Goal: Task Accomplishment & Management: Manage account settings

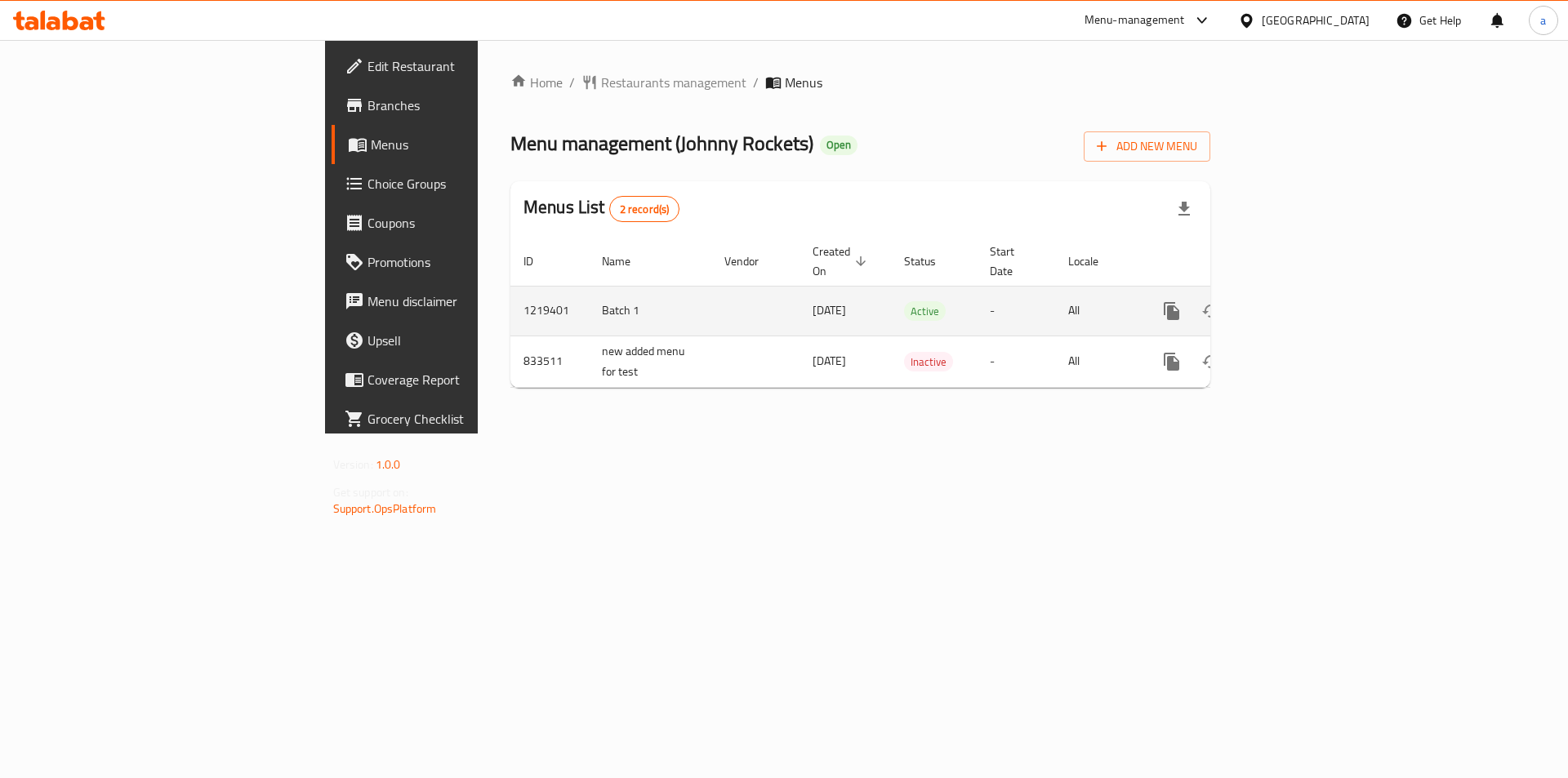
click at [1297, 304] on icon "enhanced table" at bounding box center [1290, 311] width 15 height 15
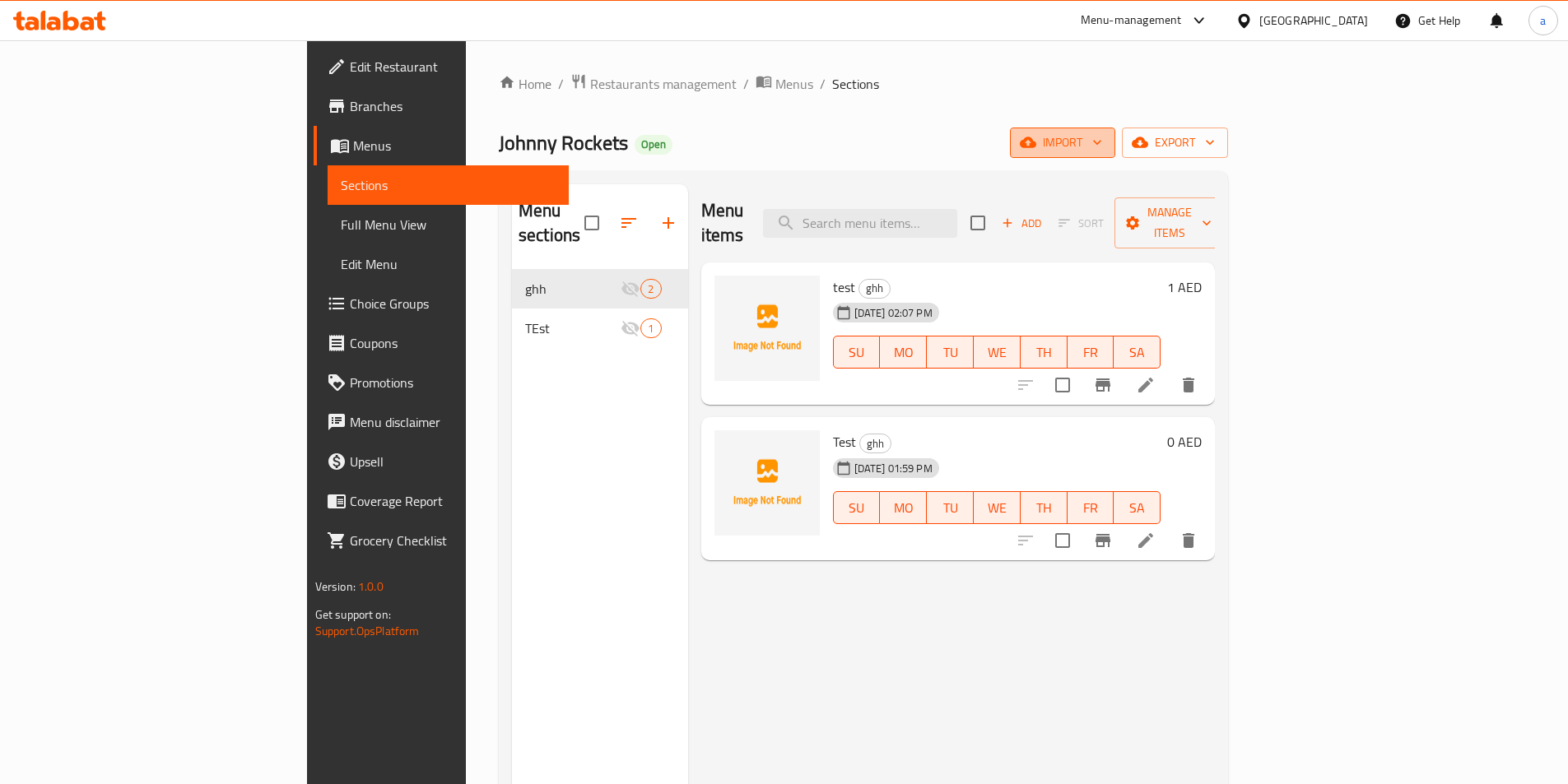
click at [1102, 142] on span "import" at bounding box center [1063, 142] width 79 height 21
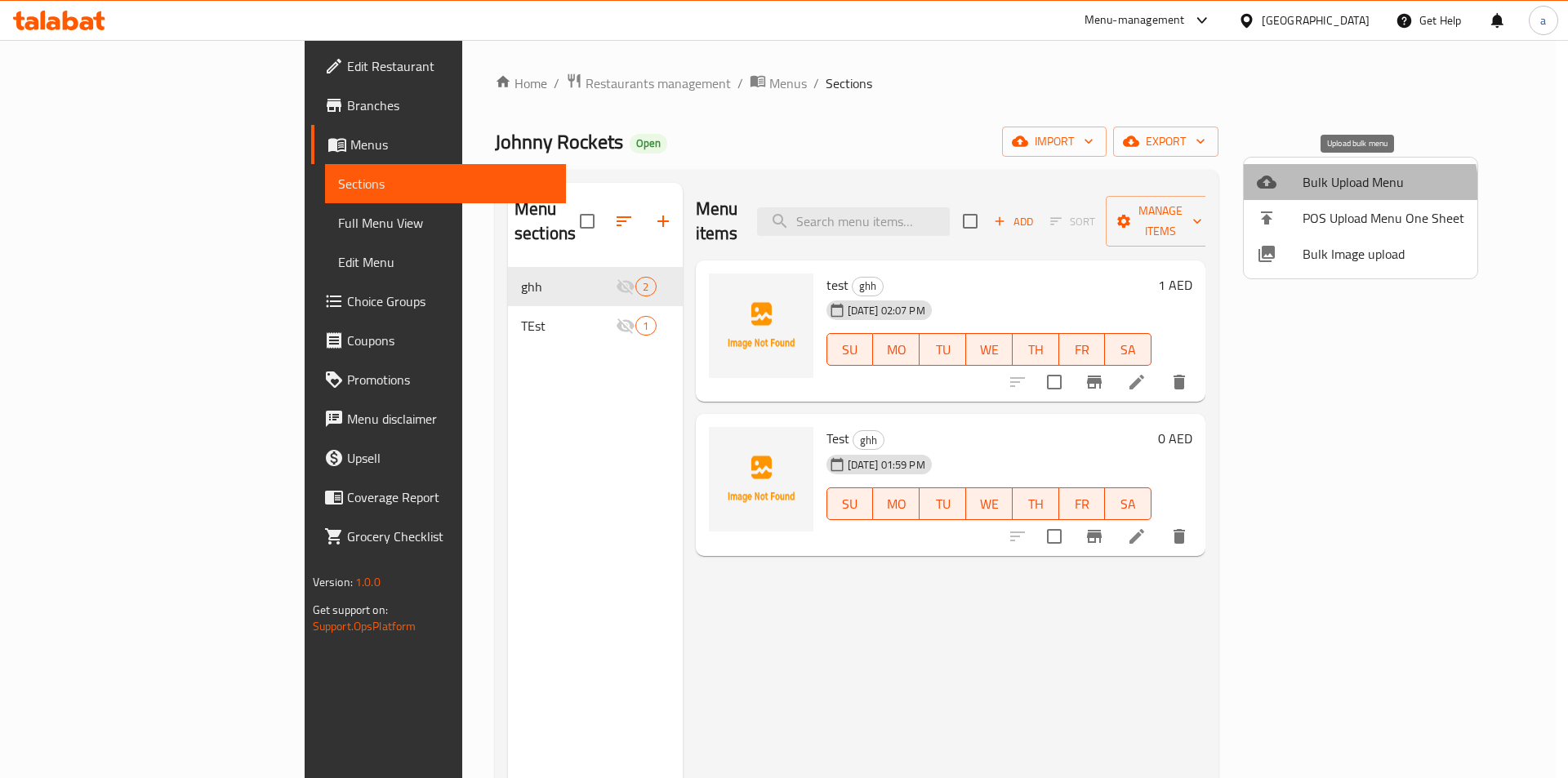
click at [1348, 188] on span "Bulk Upload Menu" at bounding box center [1384, 182] width 162 height 20
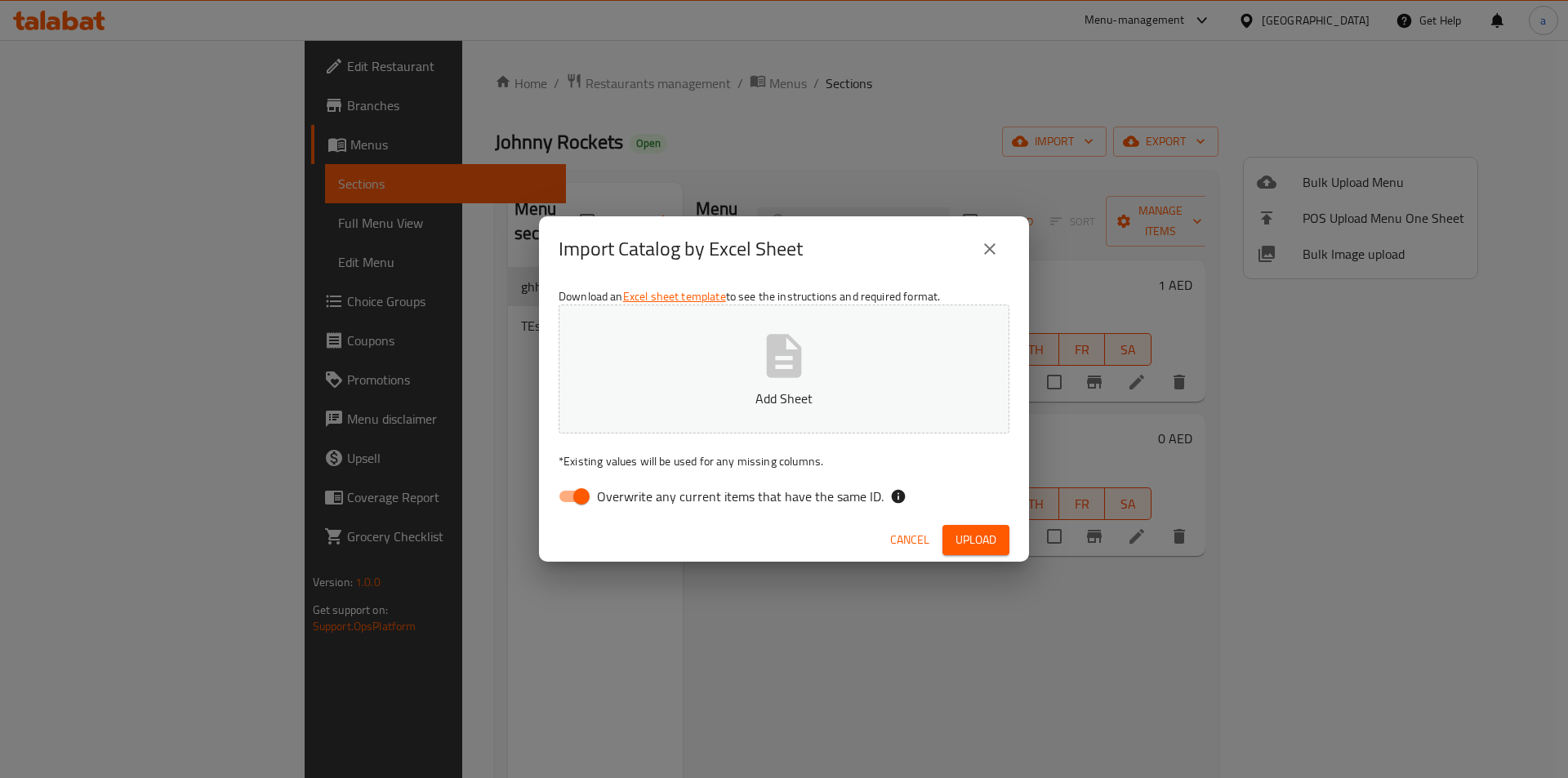
click at [664, 505] on span "Overwrite any current items that have the same ID." at bounding box center [740, 496] width 286 height 20
click at [628, 505] on input "Overwrite any current items that have the same ID." at bounding box center [582, 496] width 93 height 31
checkbox input "false"
click at [710, 415] on button "Add Sheet" at bounding box center [784, 369] width 451 height 129
click at [966, 541] on span "Upload" at bounding box center [977, 540] width 41 height 20
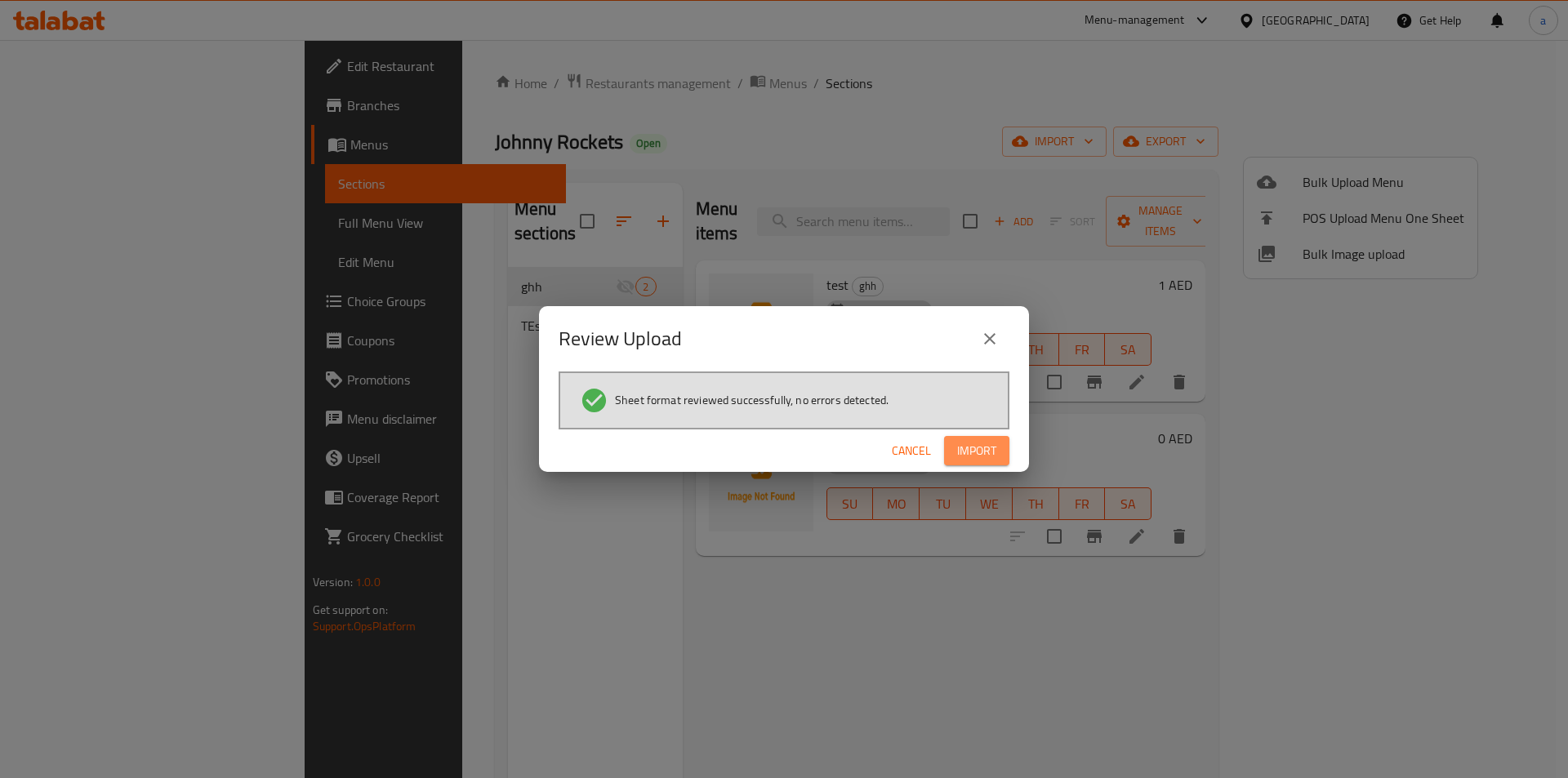
click at [997, 441] on button "Import" at bounding box center [977, 451] width 65 height 30
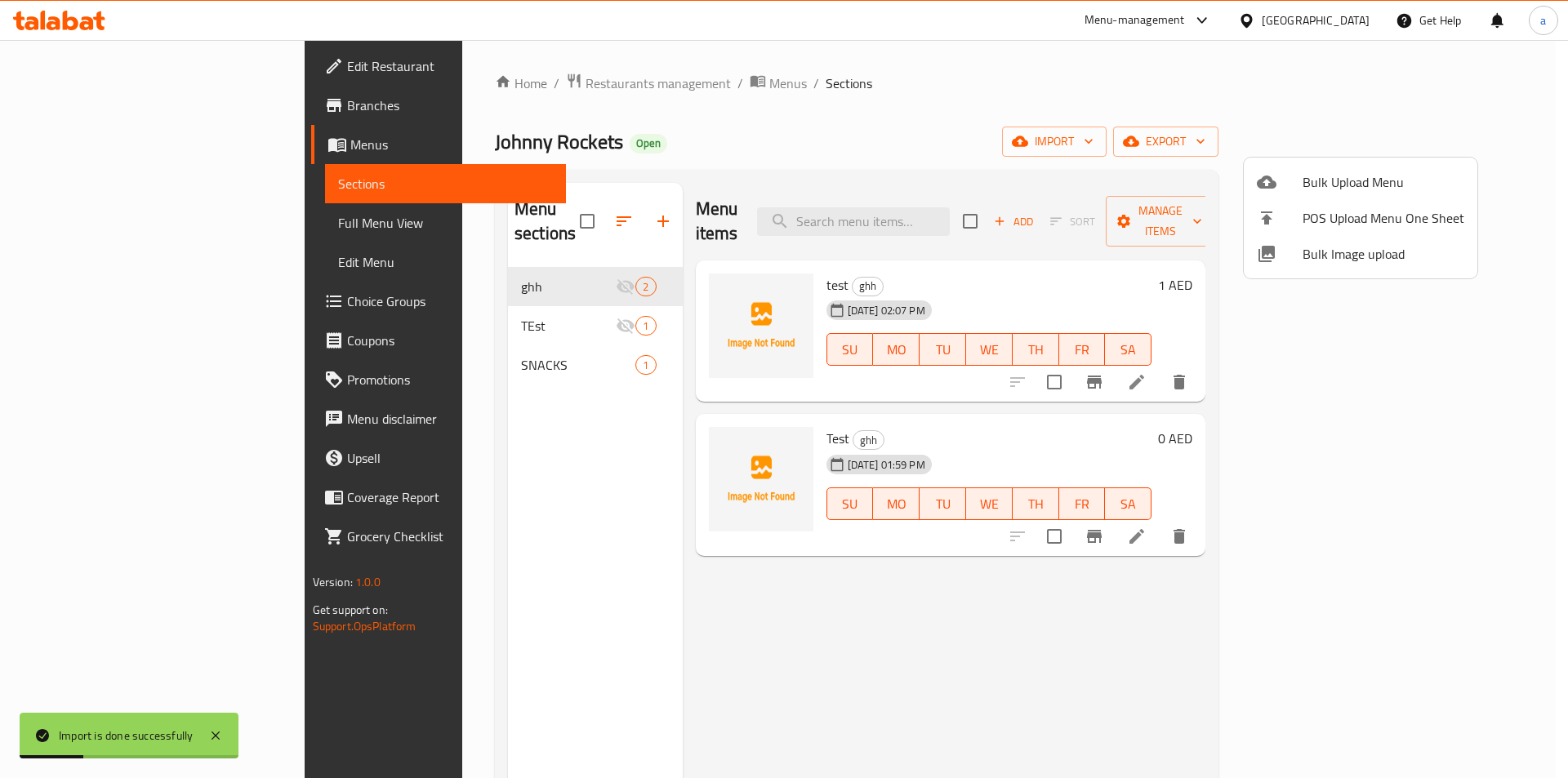
click at [426, 345] on div at bounding box center [784, 389] width 1568 height 778
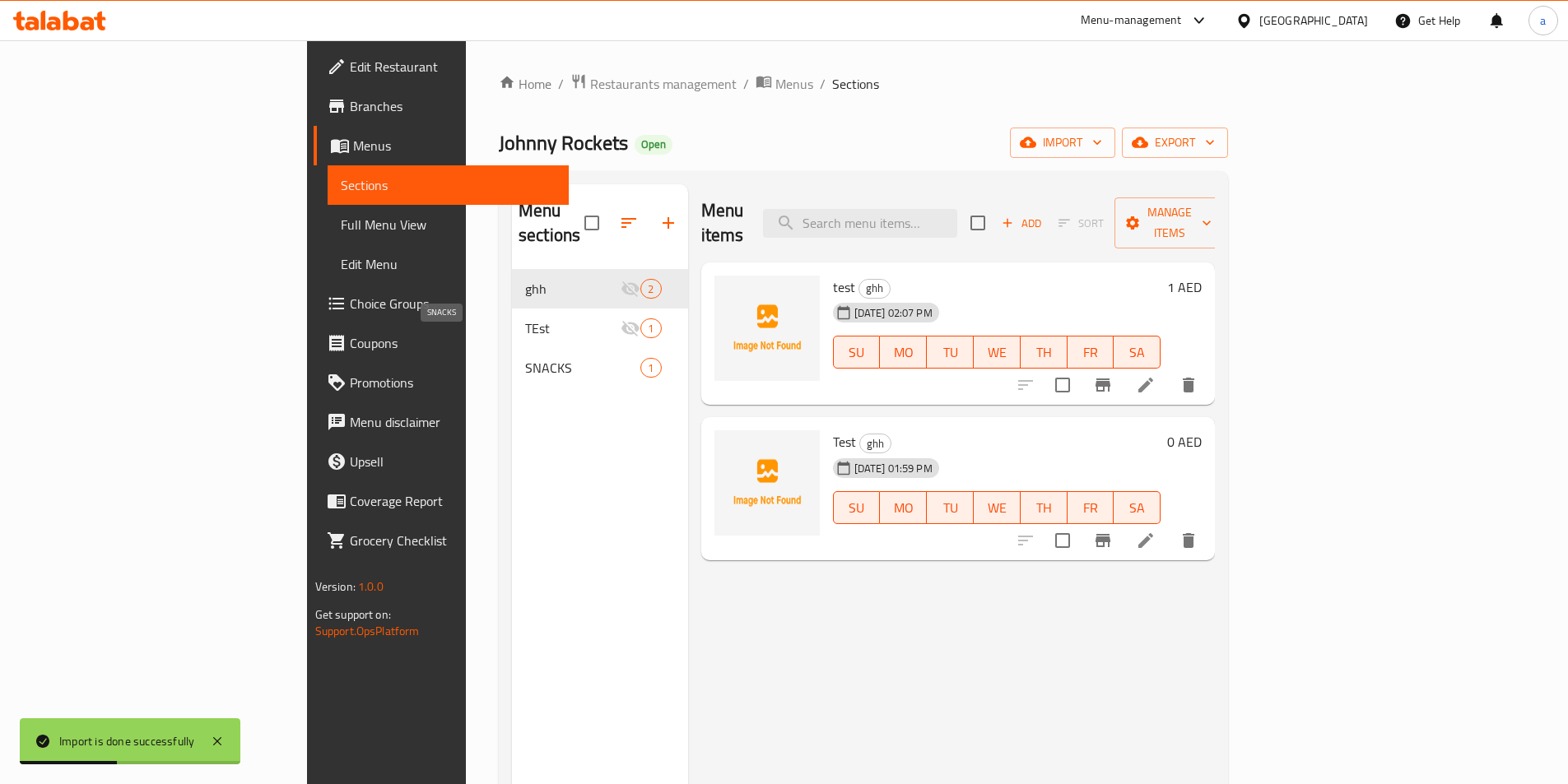
click at [525, 358] on span "SNACKS" at bounding box center [582, 368] width 116 height 20
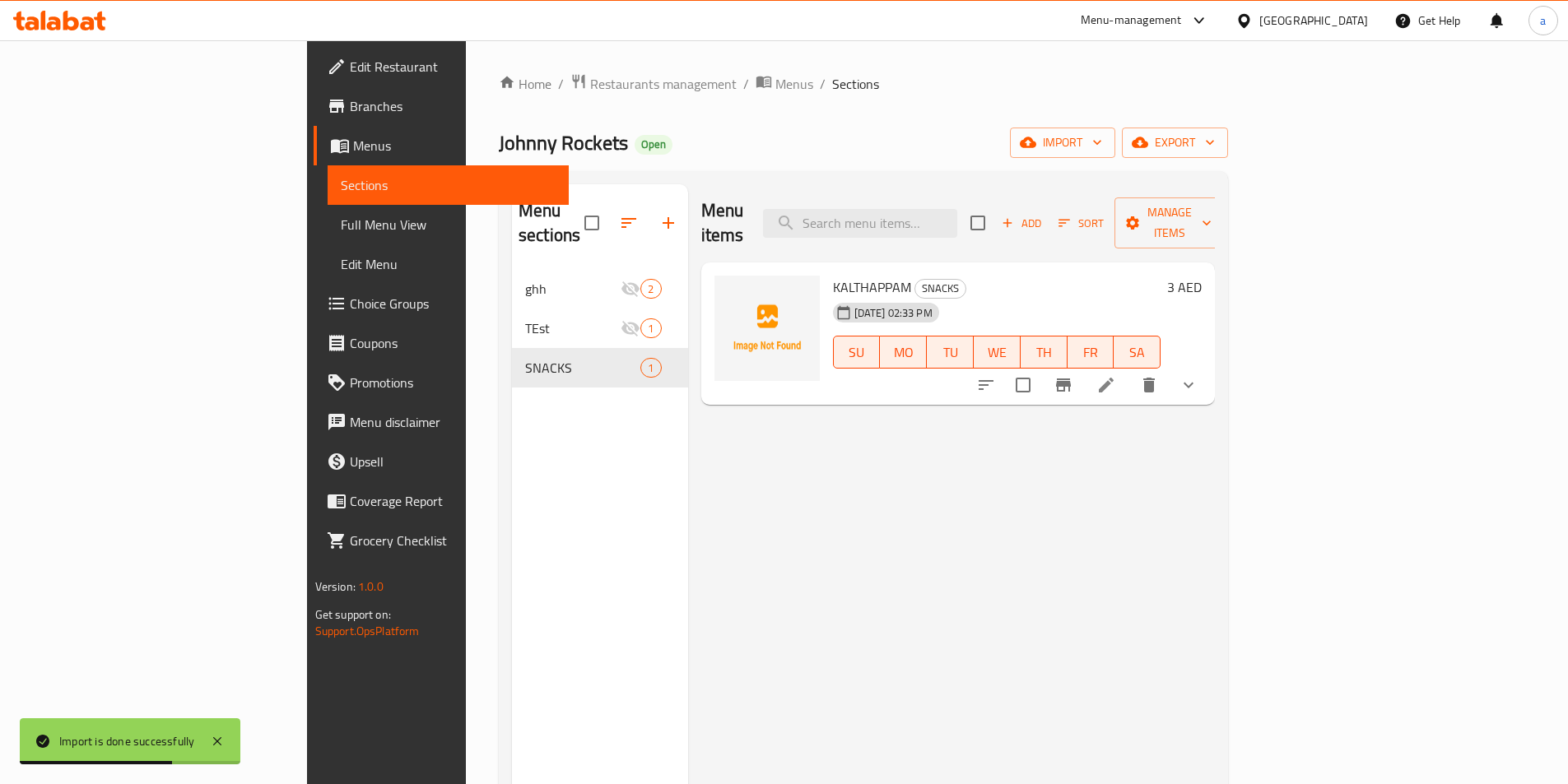
click at [1068, 297] on div "[DATE] 02:33 PM SU MO TU WE TH FR SA" at bounding box center [996, 340] width 341 height 89
click at [340, 223] on span "Full Menu View" at bounding box center [448, 225] width 215 height 20
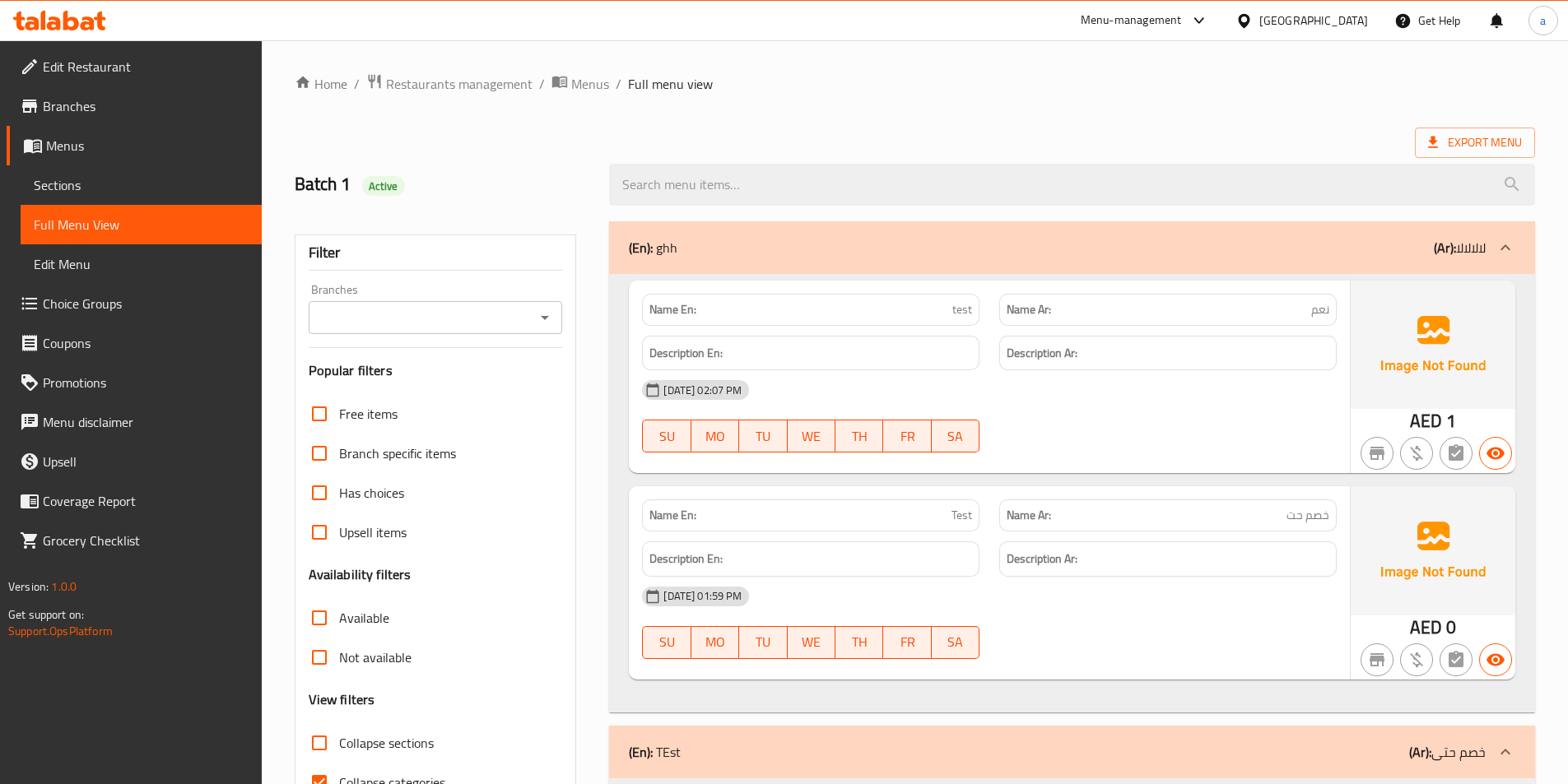
click at [702, 247] on div "(En): ghh (Ar): لالالالا" at bounding box center [1057, 247] width 857 height 20
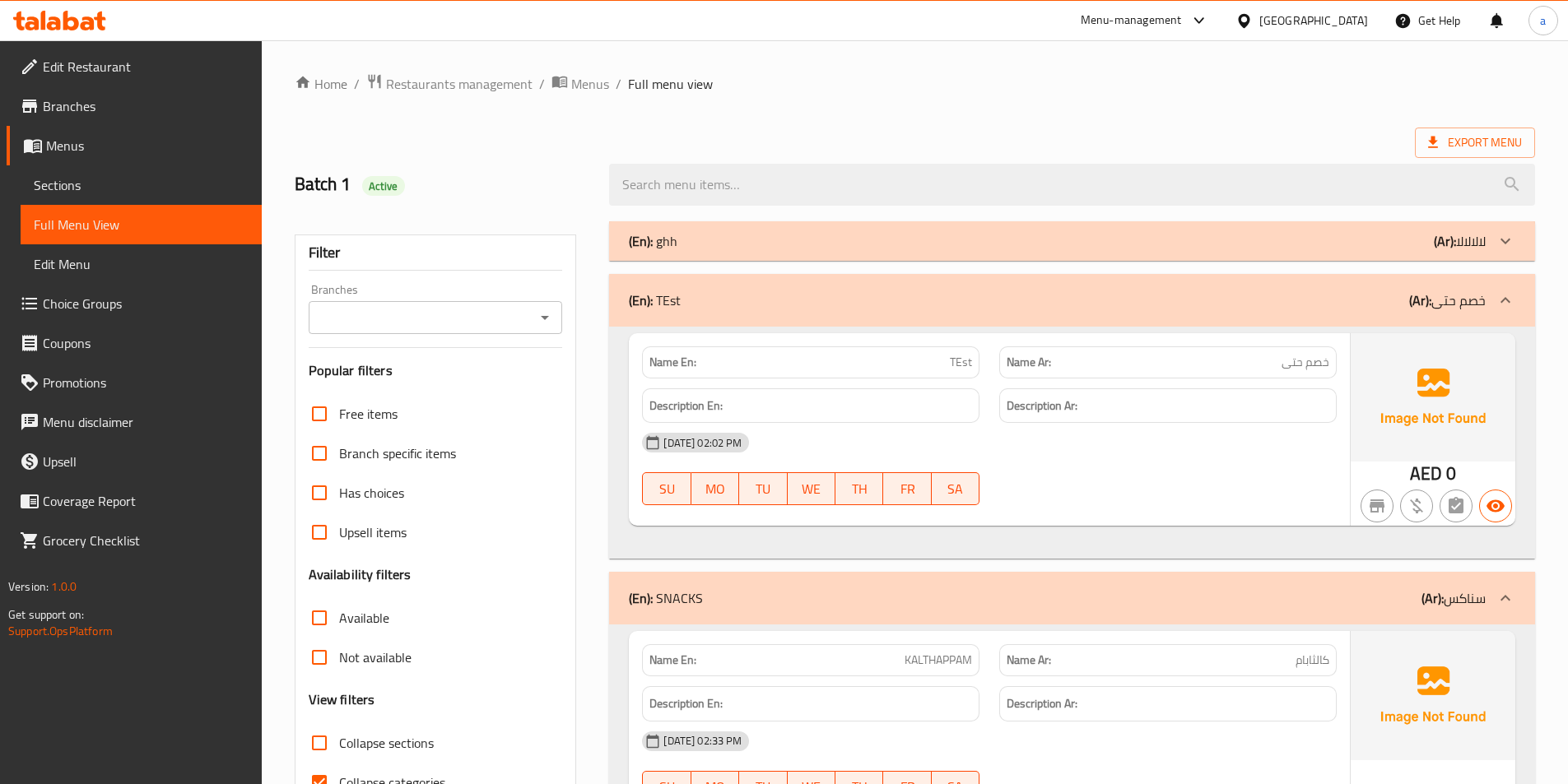
click at [716, 308] on div "(En): TEst (Ar): خصم حتى" at bounding box center [1057, 300] width 857 height 20
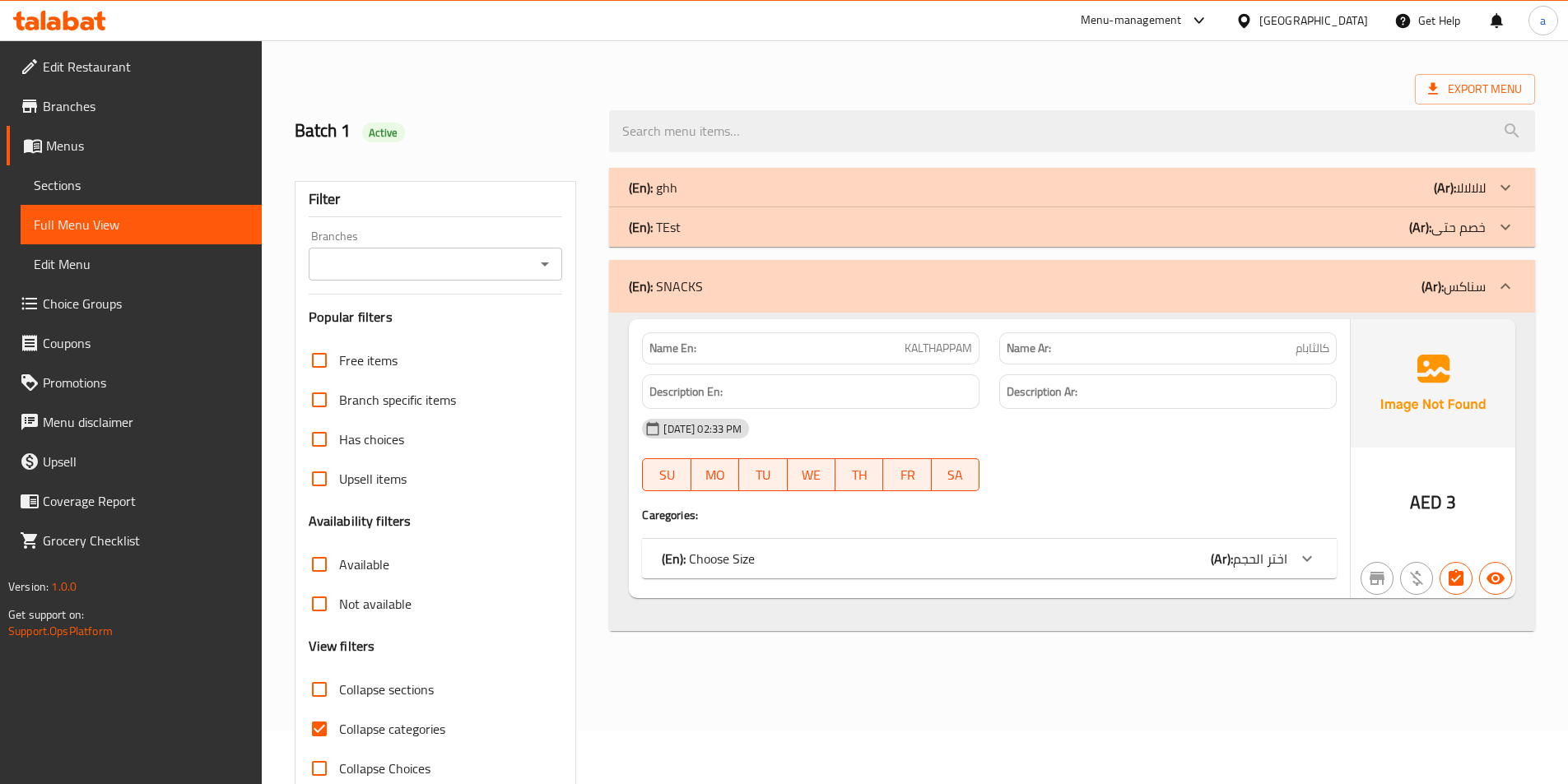
scroll to position [82, 0]
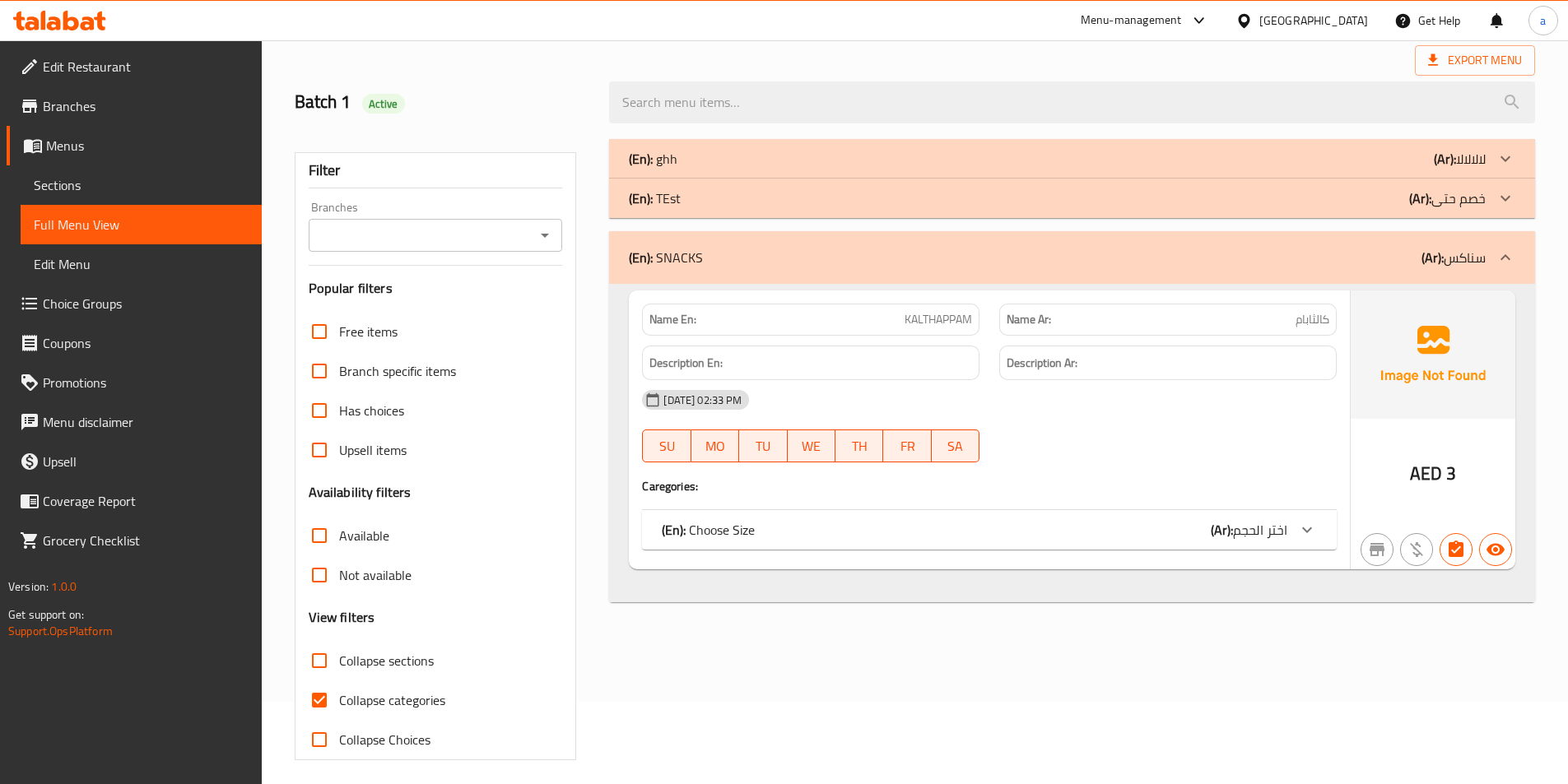
click at [1078, 526] on div "(En): Choose Size (Ar): اختر الحجم" at bounding box center [974, 530] width 625 height 20
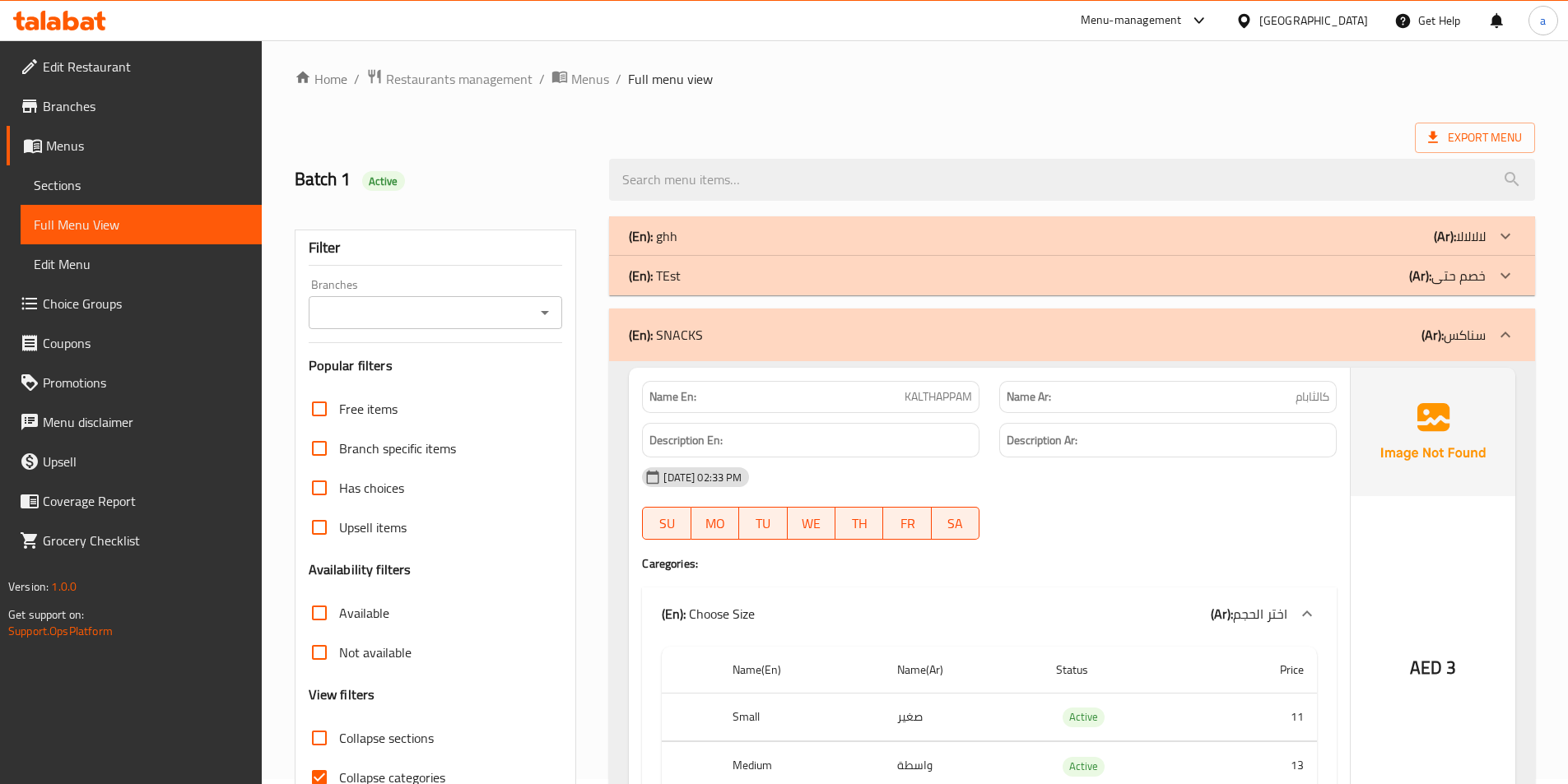
scroll to position [0, 0]
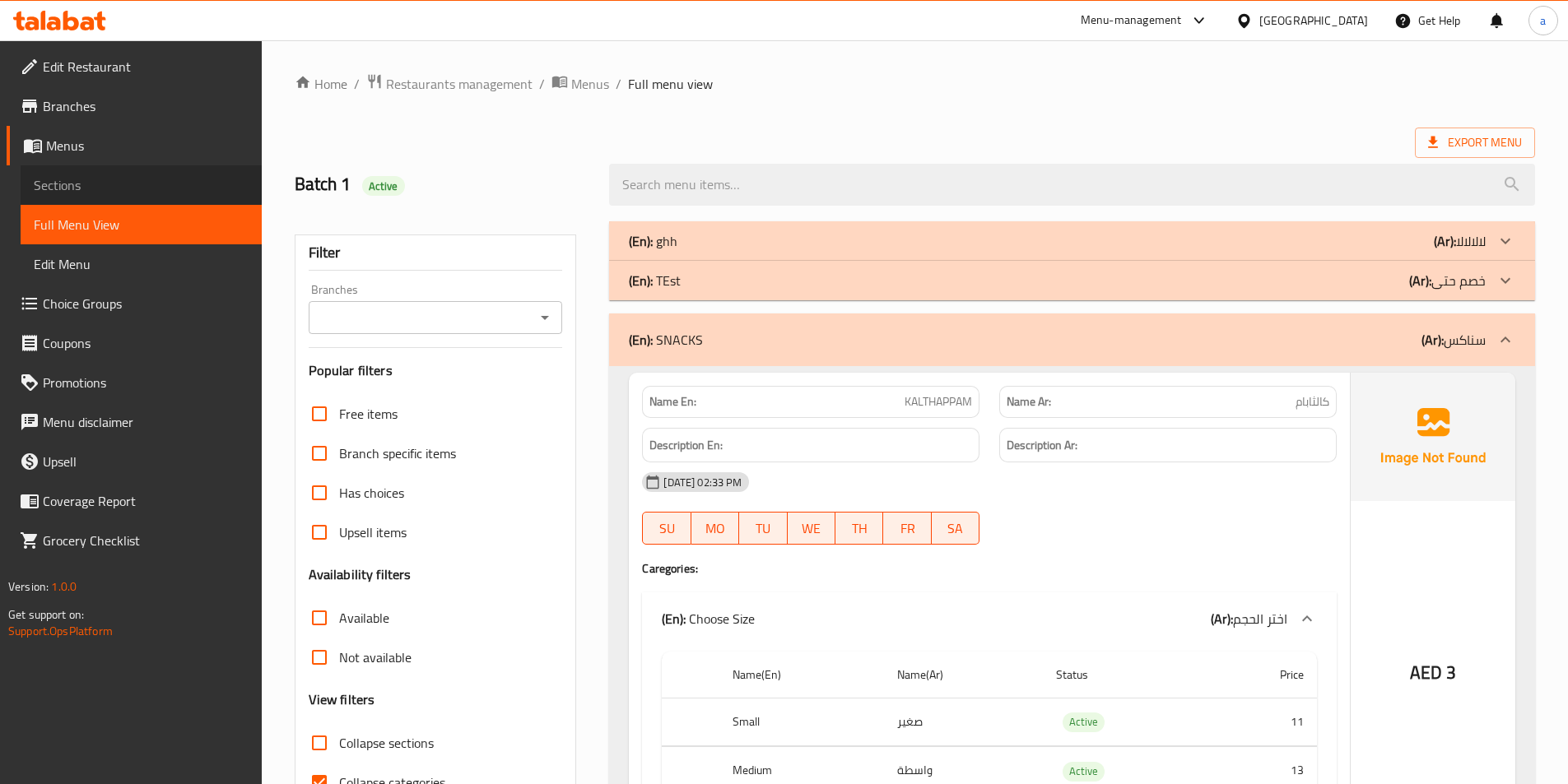
click at [126, 192] on span "Sections" at bounding box center [142, 185] width 215 height 20
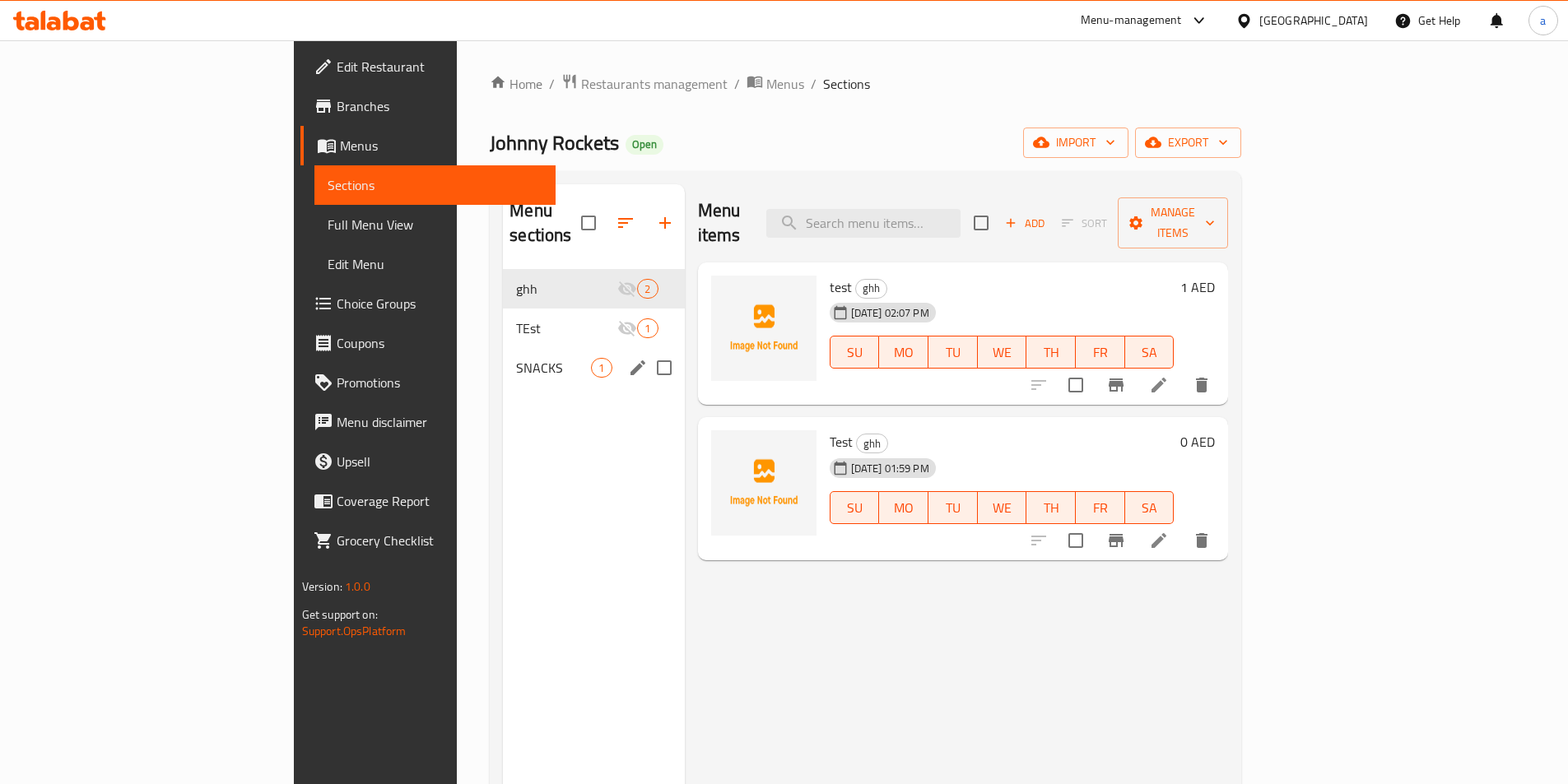
click at [516, 358] on span "SNACKS" at bounding box center [554, 368] width 75 height 20
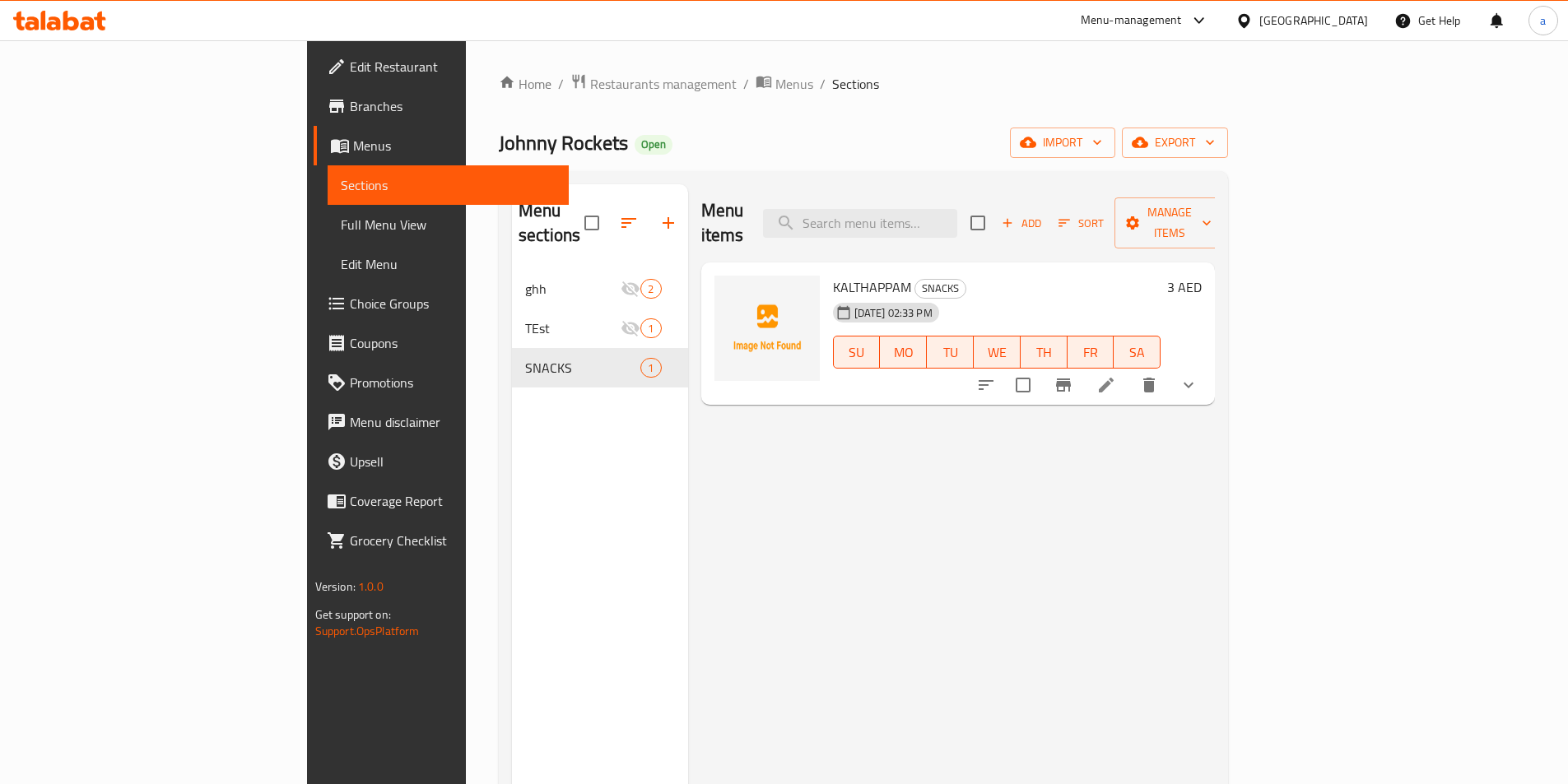
click at [832, 275] on span "KALTHAPPAM" at bounding box center [871, 288] width 78 height 25
click at [1116, 375] on icon at bounding box center [1106, 385] width 20 height 20
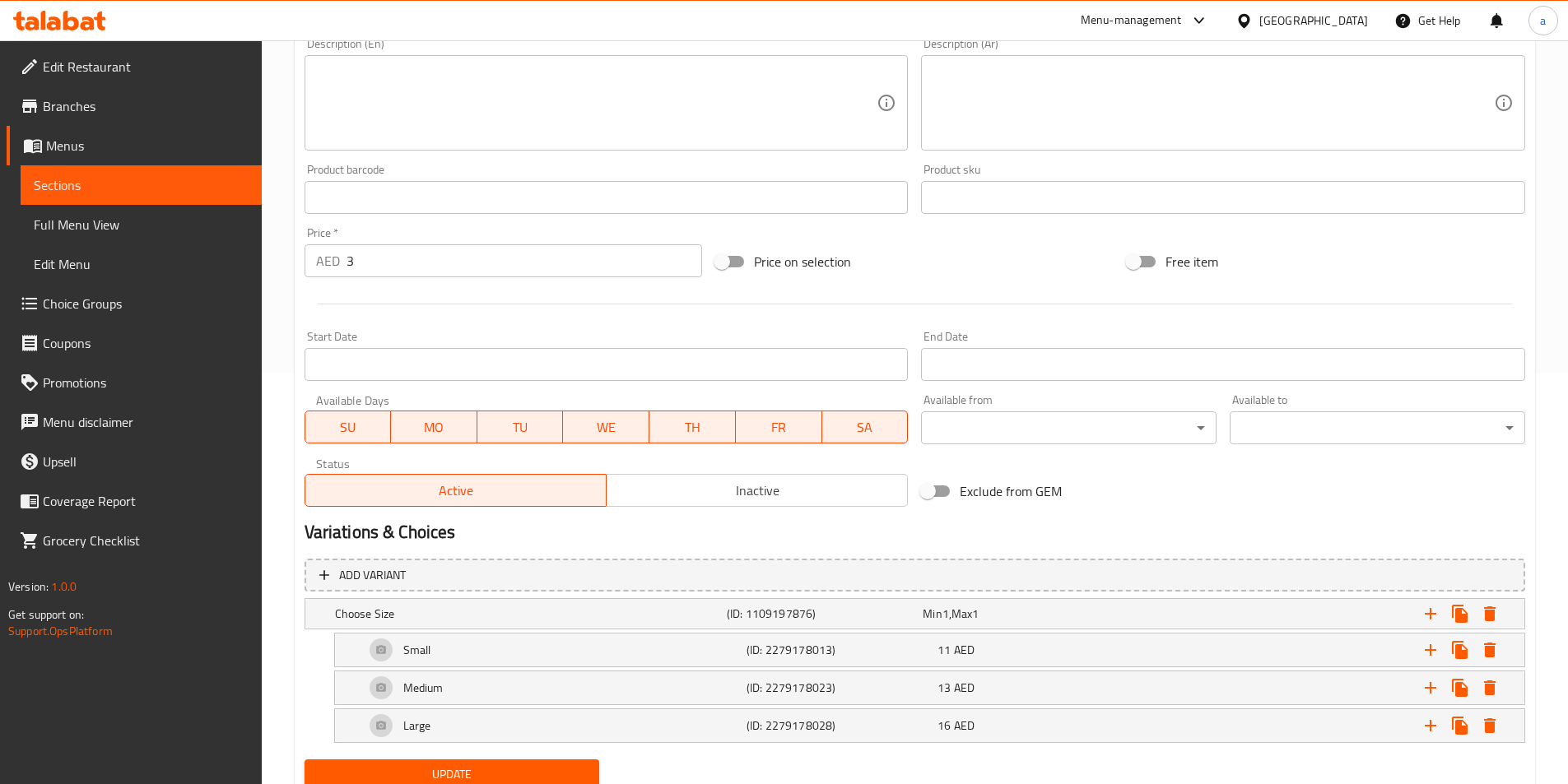
scroll to position [473, 0]
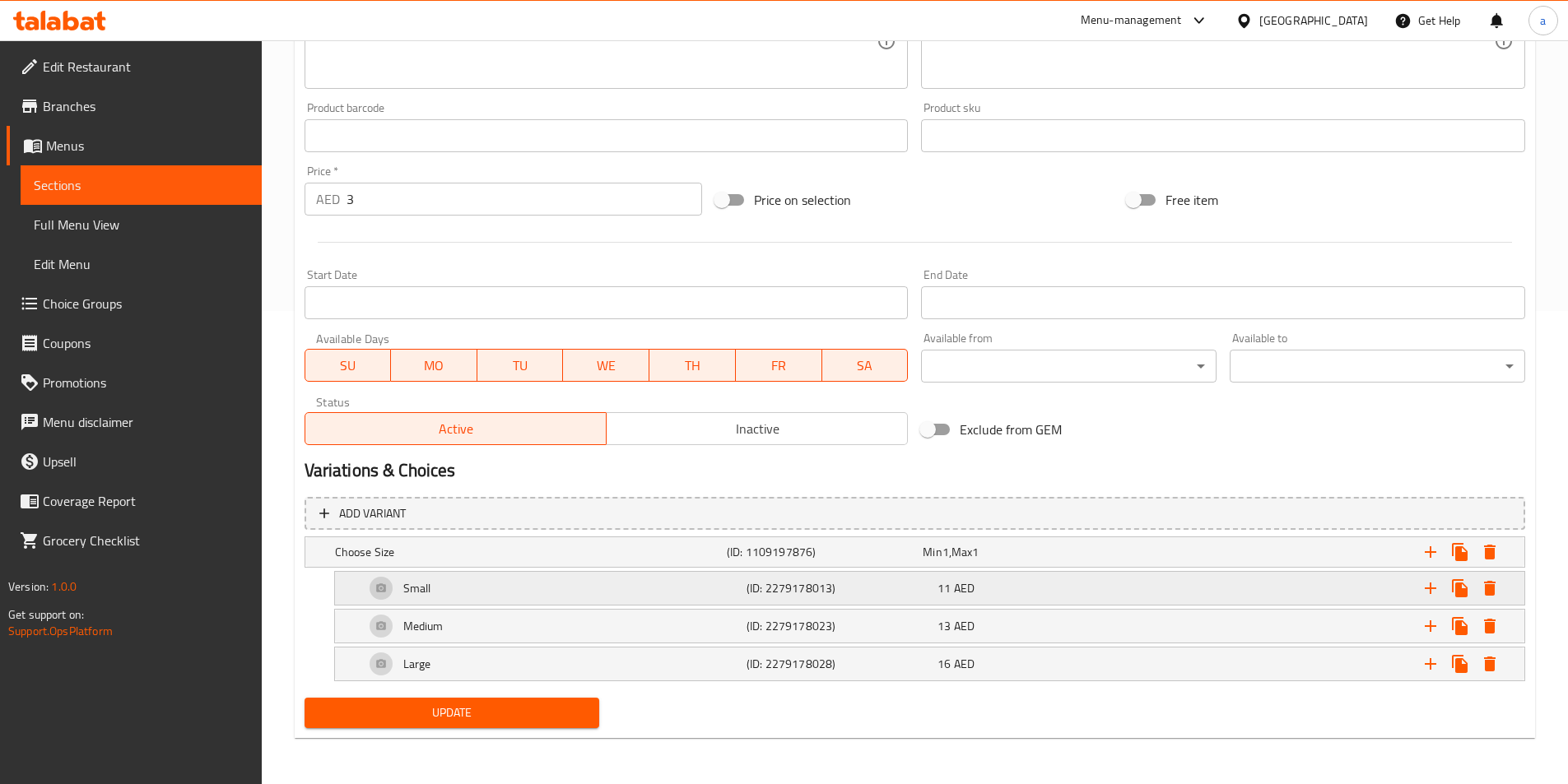
click at [585, 576] on div "Small" at bounding box center [552, 589] width 382 height 39
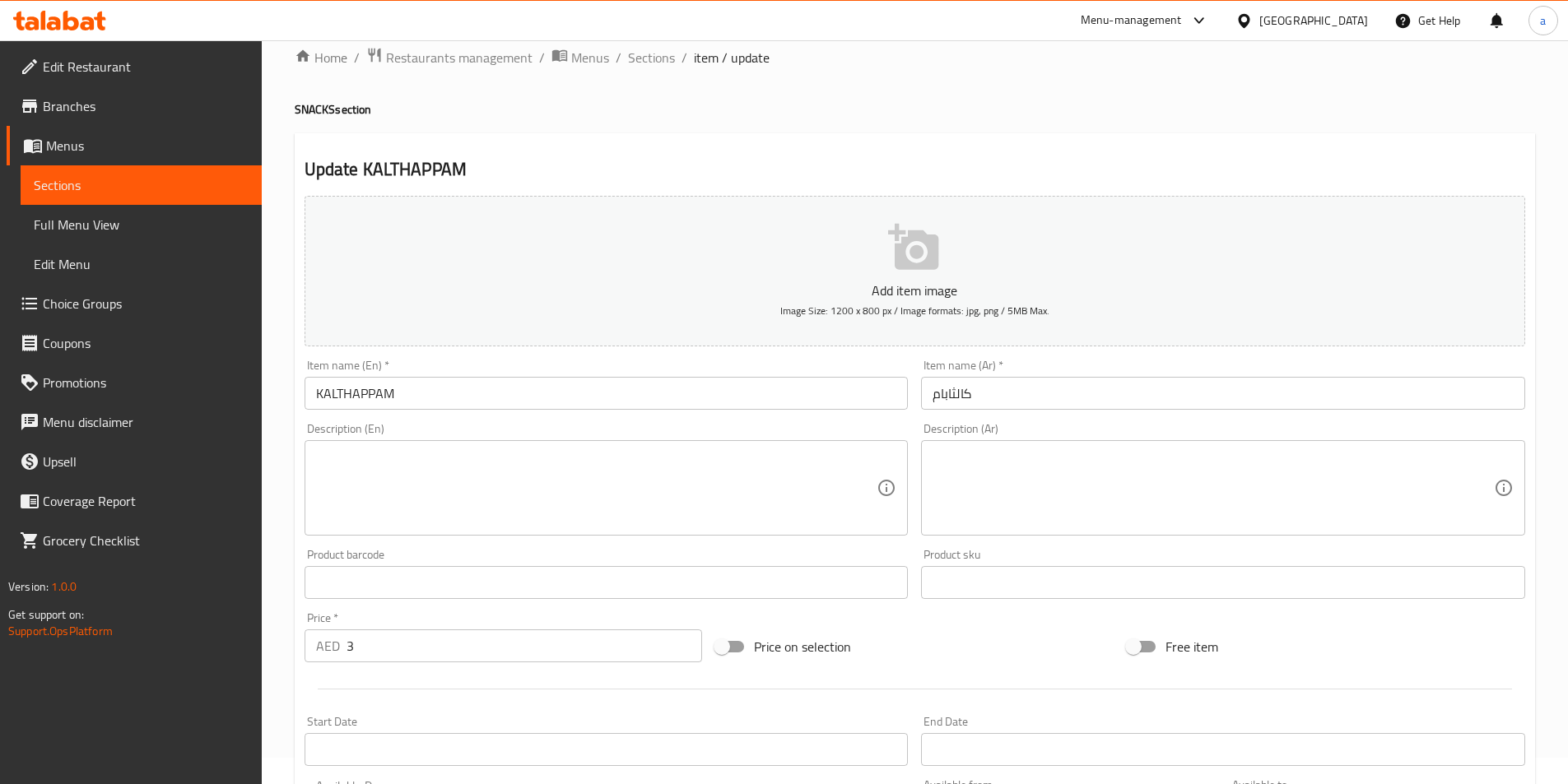
scroll to position [23, 0]
click at [131, 169] on link "Sections" at bounding box center [141, 185] width 241 height 39
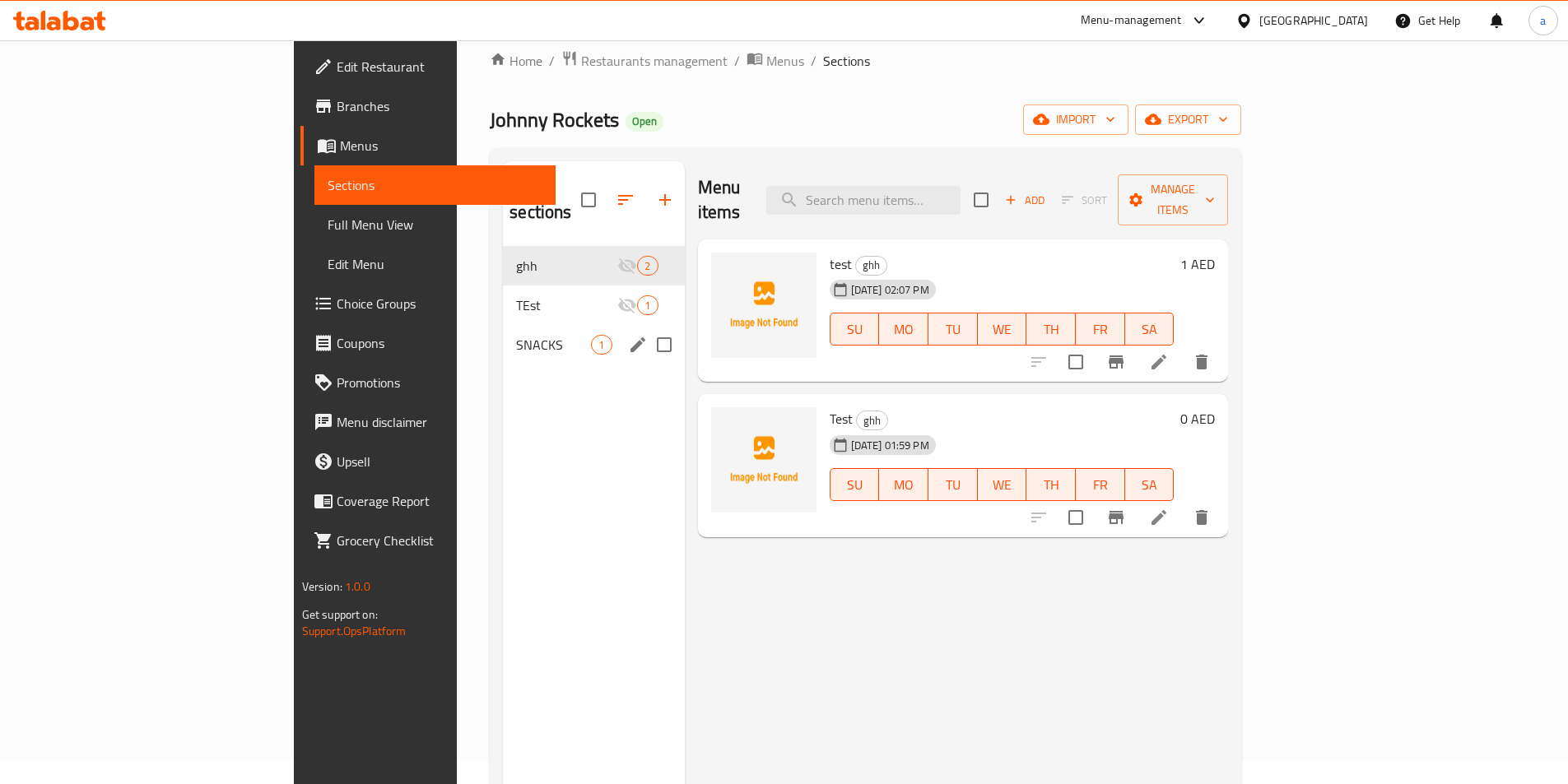
click at [516, 335] on span "SNACKS" at bounding box center [554, 345] width 75 height 20
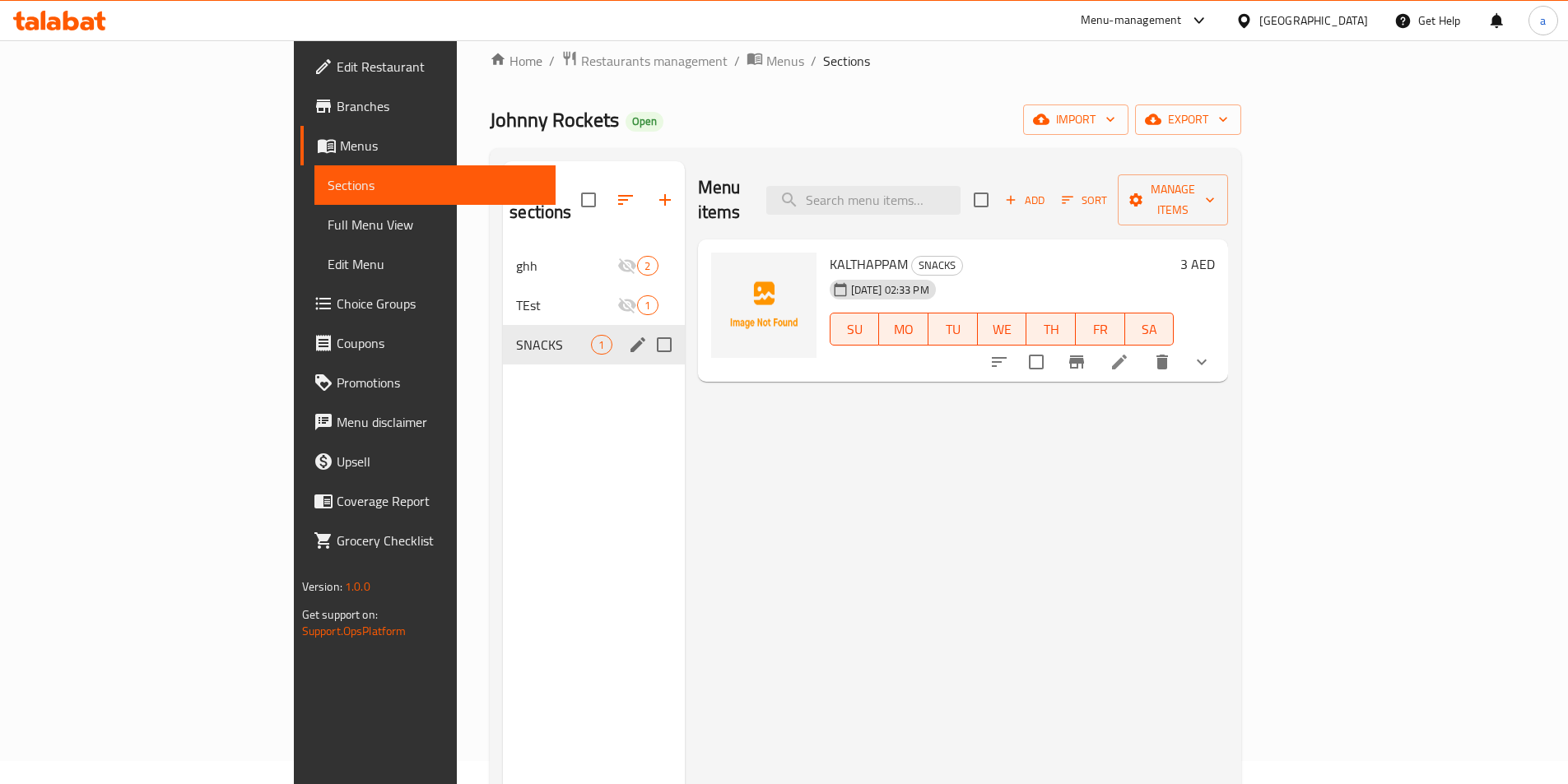
click at [647, 328] on input "Menu sections" at bounding box center [664, 345] width 35 height 35
checkbox input "true"
click at [561, 189] on input "checkbox" at bounding box center [578, 200] width 35 height 35
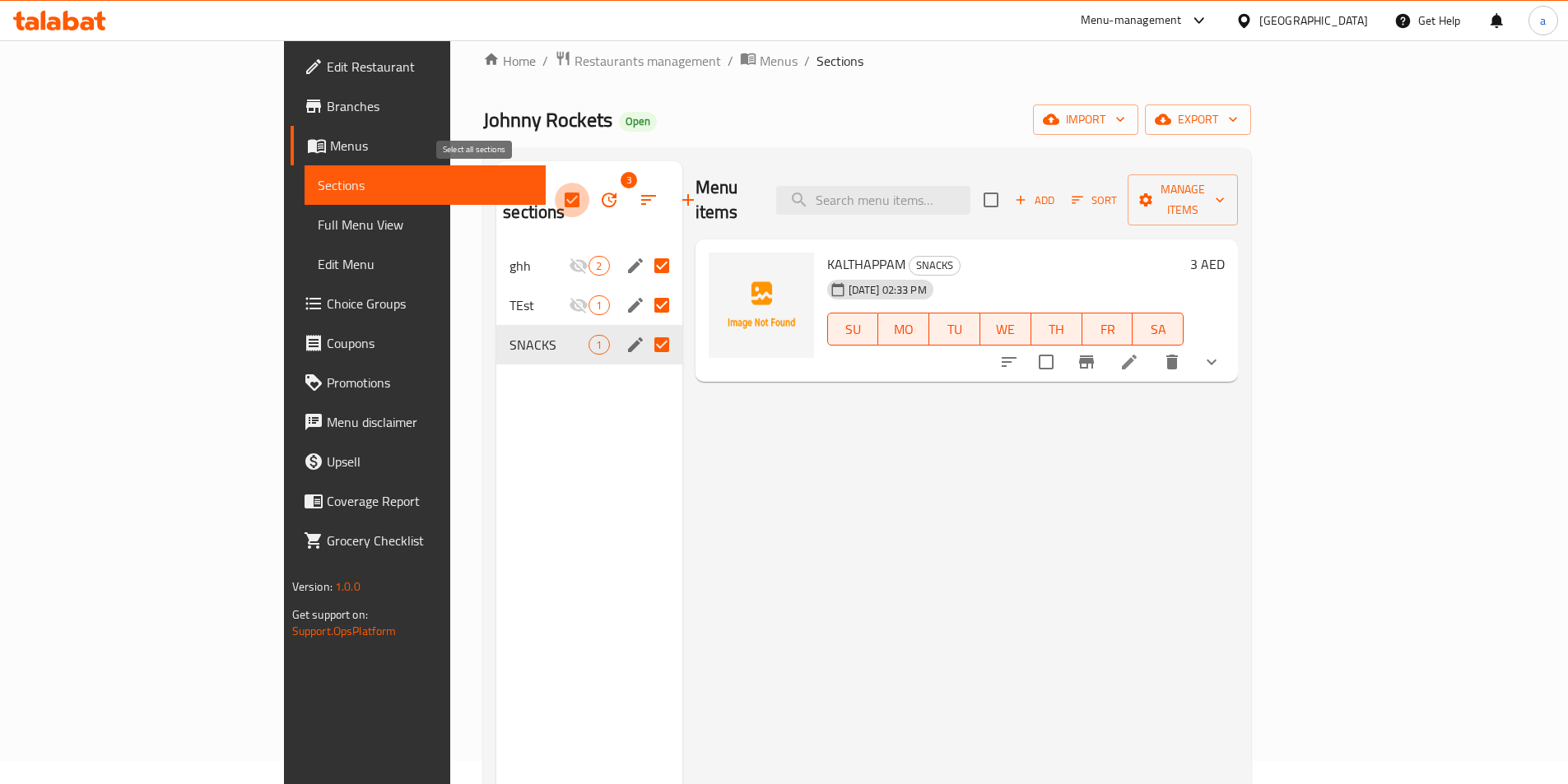
click at [555, 187] on input "checkbox" at bounding box center [572, 200] width 35 height 35
checkbox input "false"
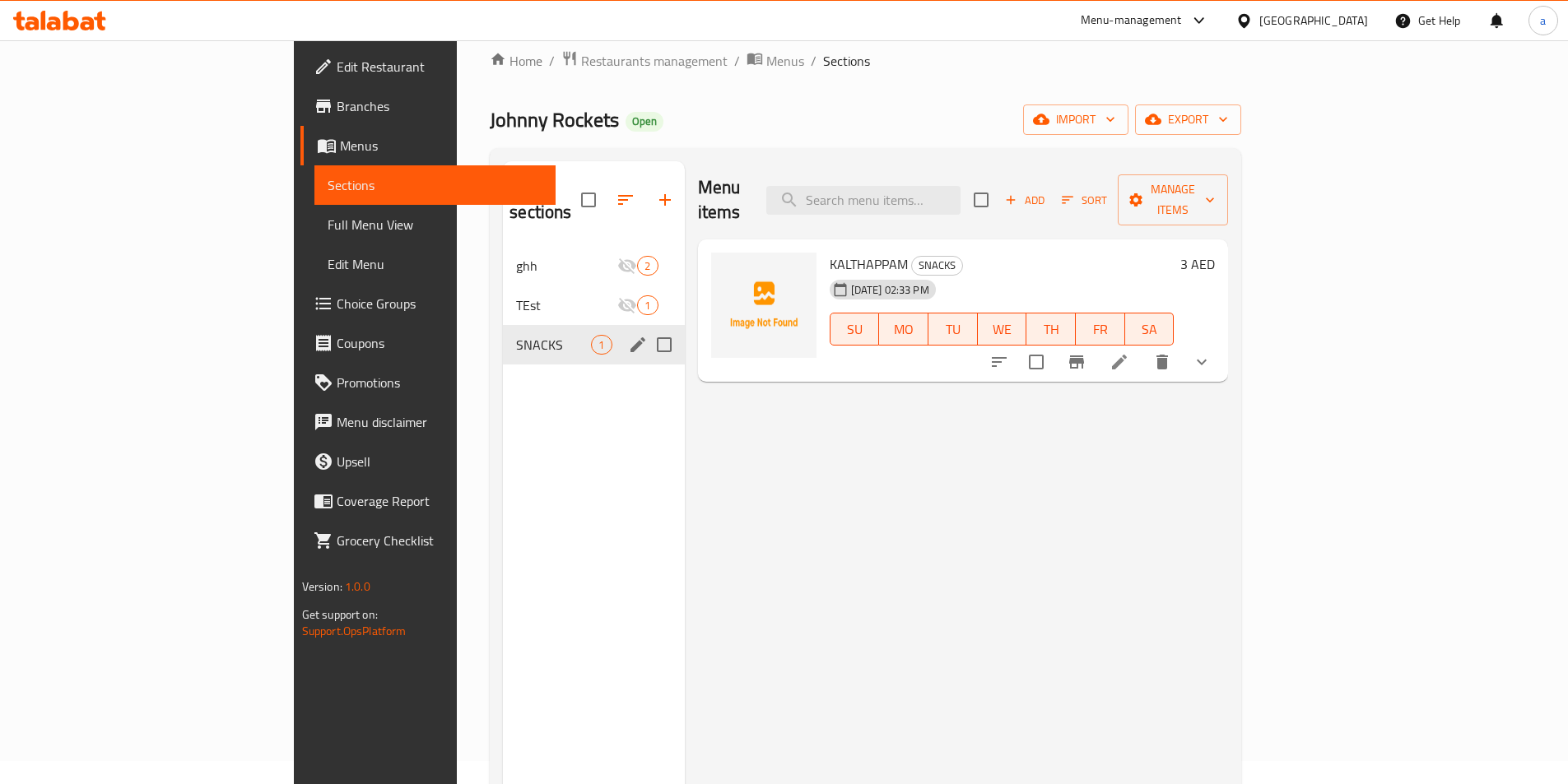
click at [647, 328] on input "Menu sections" at bounding box center [664, 345] width 35 height 35
checkbox input "true"
click at [606, 195] on icon "button" at bounding box center [616, 200] width 20 height 20
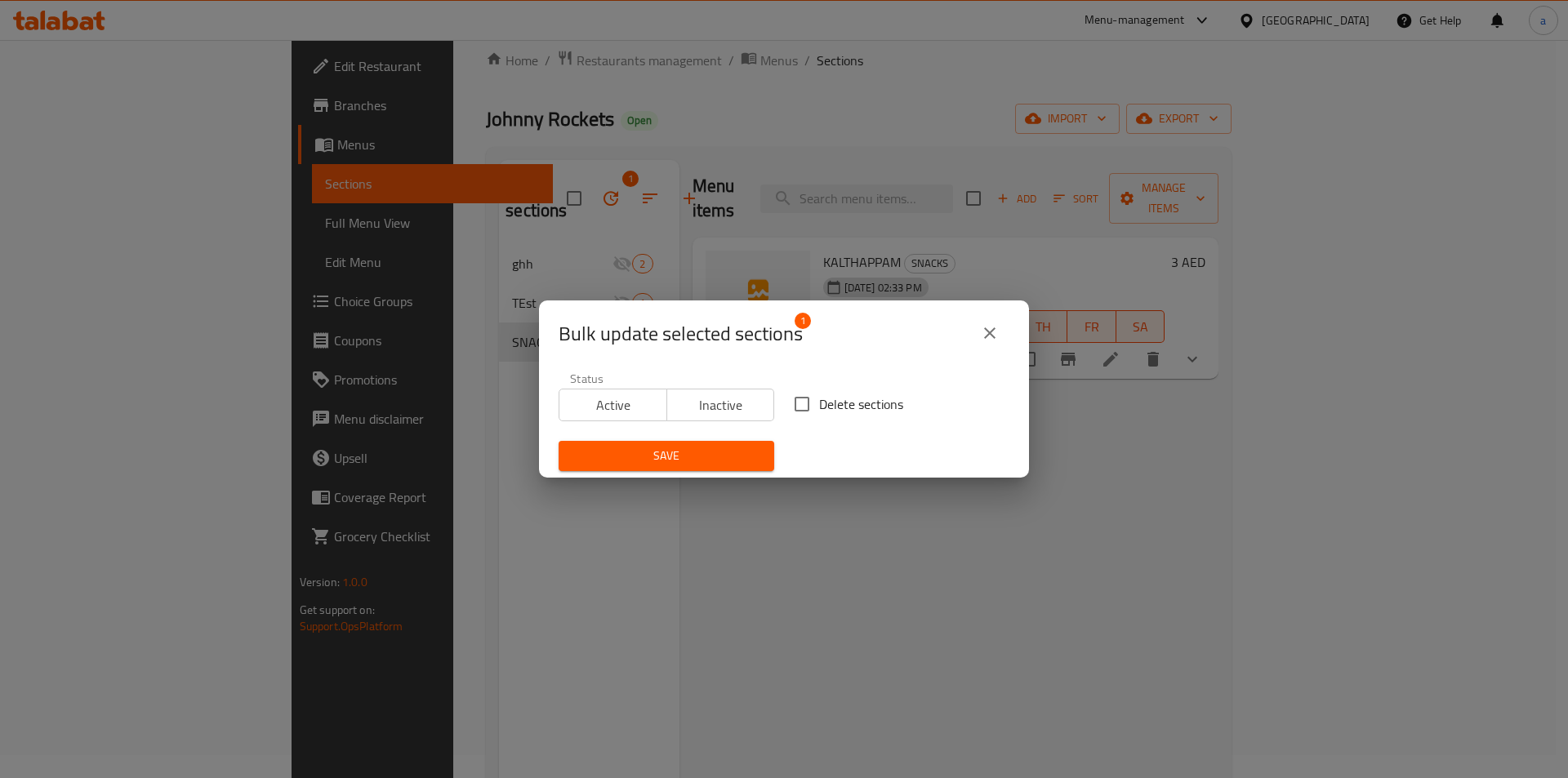
click at [804, 401] on input "Delete sections" at bounding box center [802, 404] width 35 height 35
checkbox input "true"
click at [712, 444] on button "Save" at bounding box center [666, 456] width 215 height 30
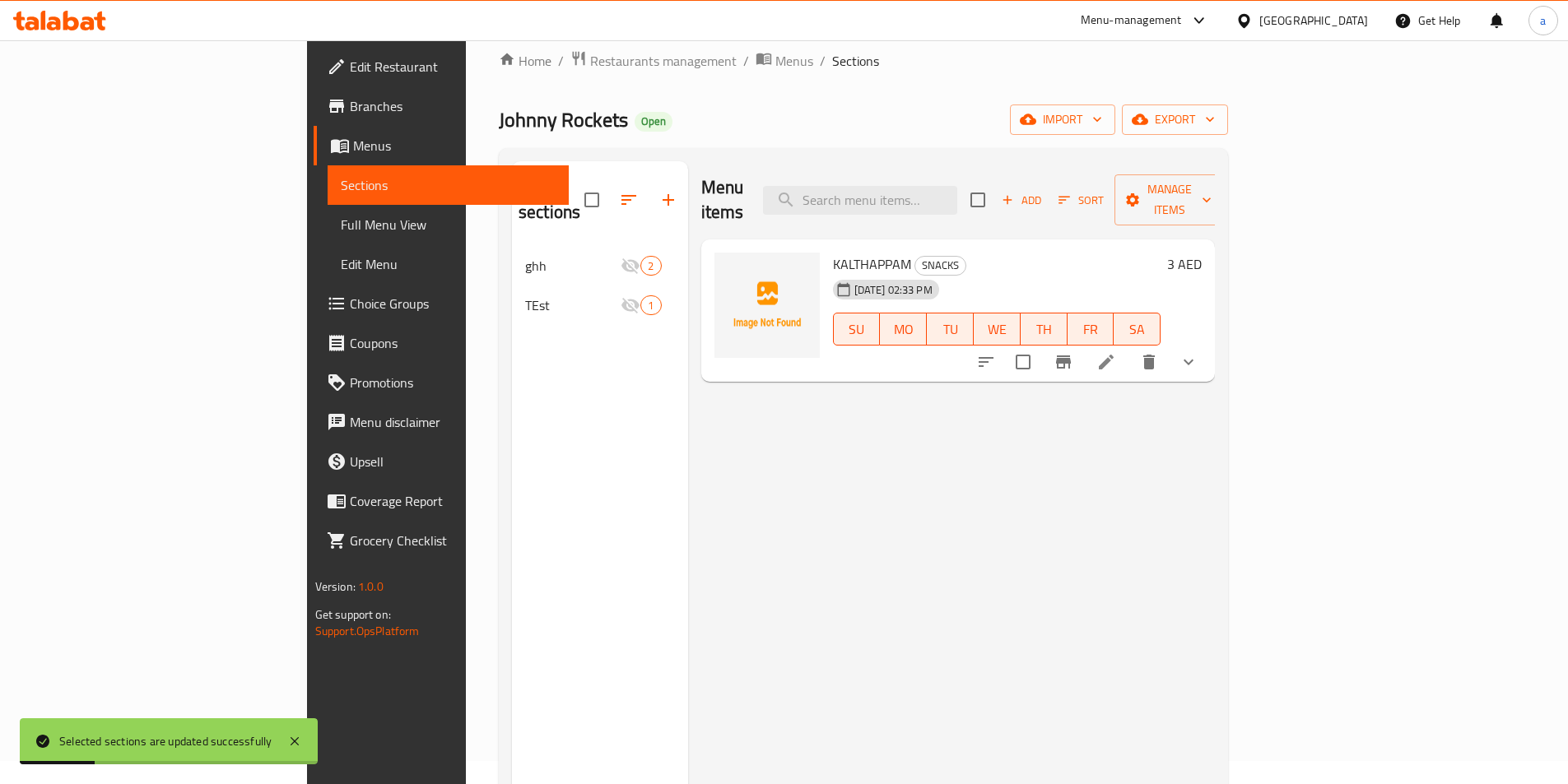
click at [68, 2] on div "Menu-management [GEOGRAPHIC_DATA] Get Help a" at bounding box center [784, 21] width 1568 height 39
click at [70, 20] on icon at bounding box center [71, 21] width 15 height 20
